Goal: Transaction & Acquisition: Purchase product/service

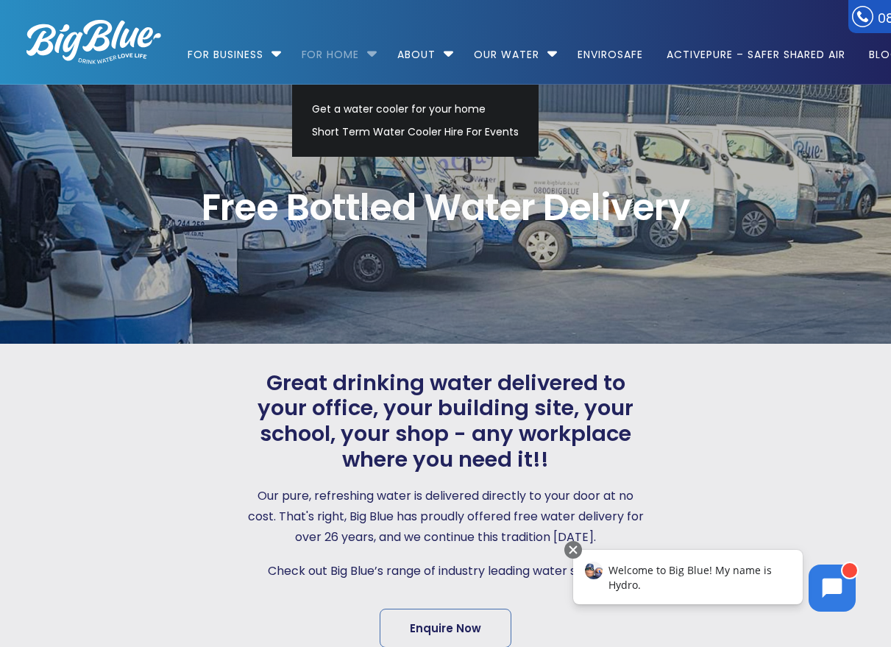
click at [366, 49] on link "For Home" at bounding box center [330, 47] width 79 height 95
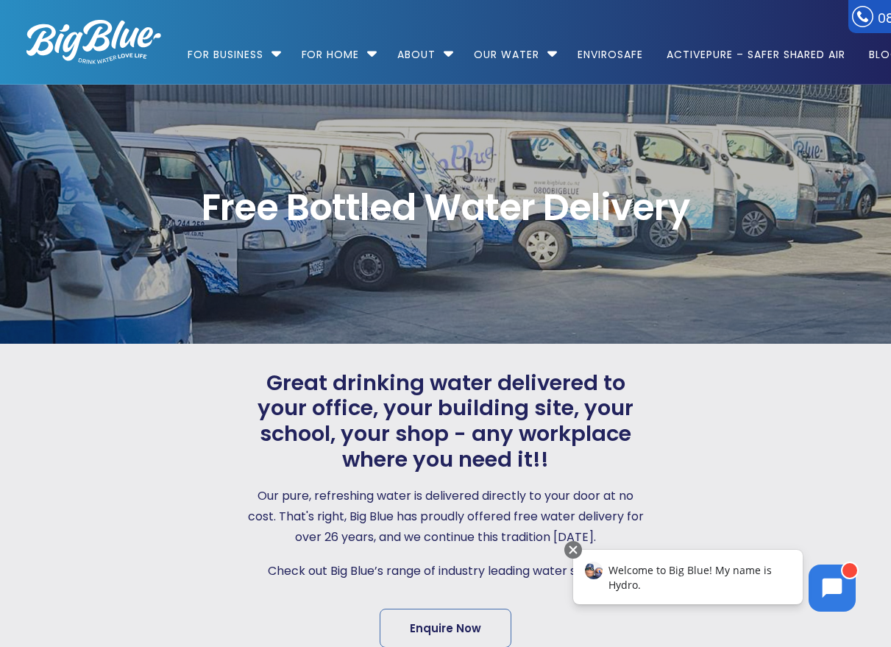
click at [110, 40] on img at bounding box center [93, 42] width 135 height 44
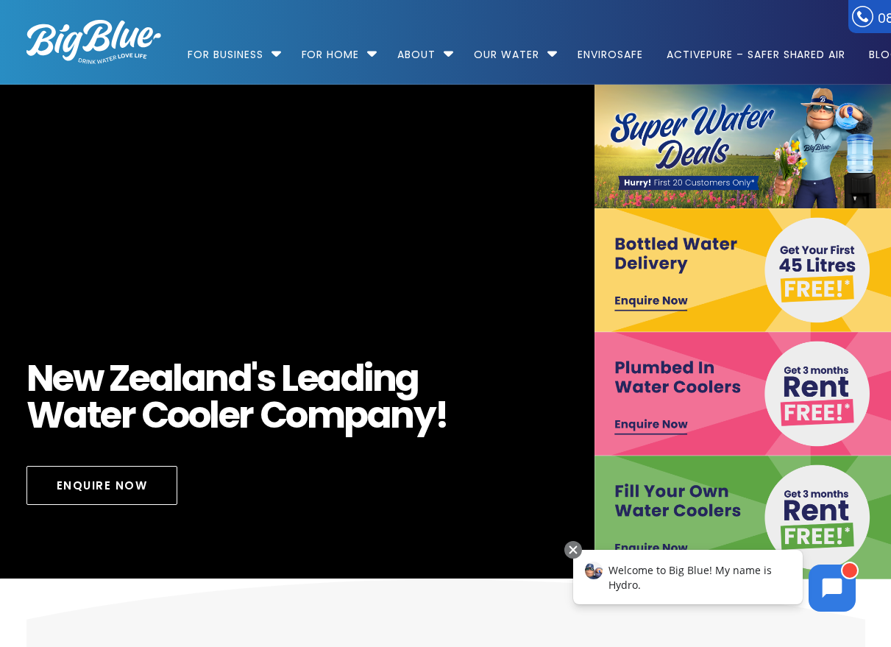
click at [119, 31] on img at bounding box center [93, 42] width 135 height 44
